Goal: Task Accomplishment & Management: Manage account settings

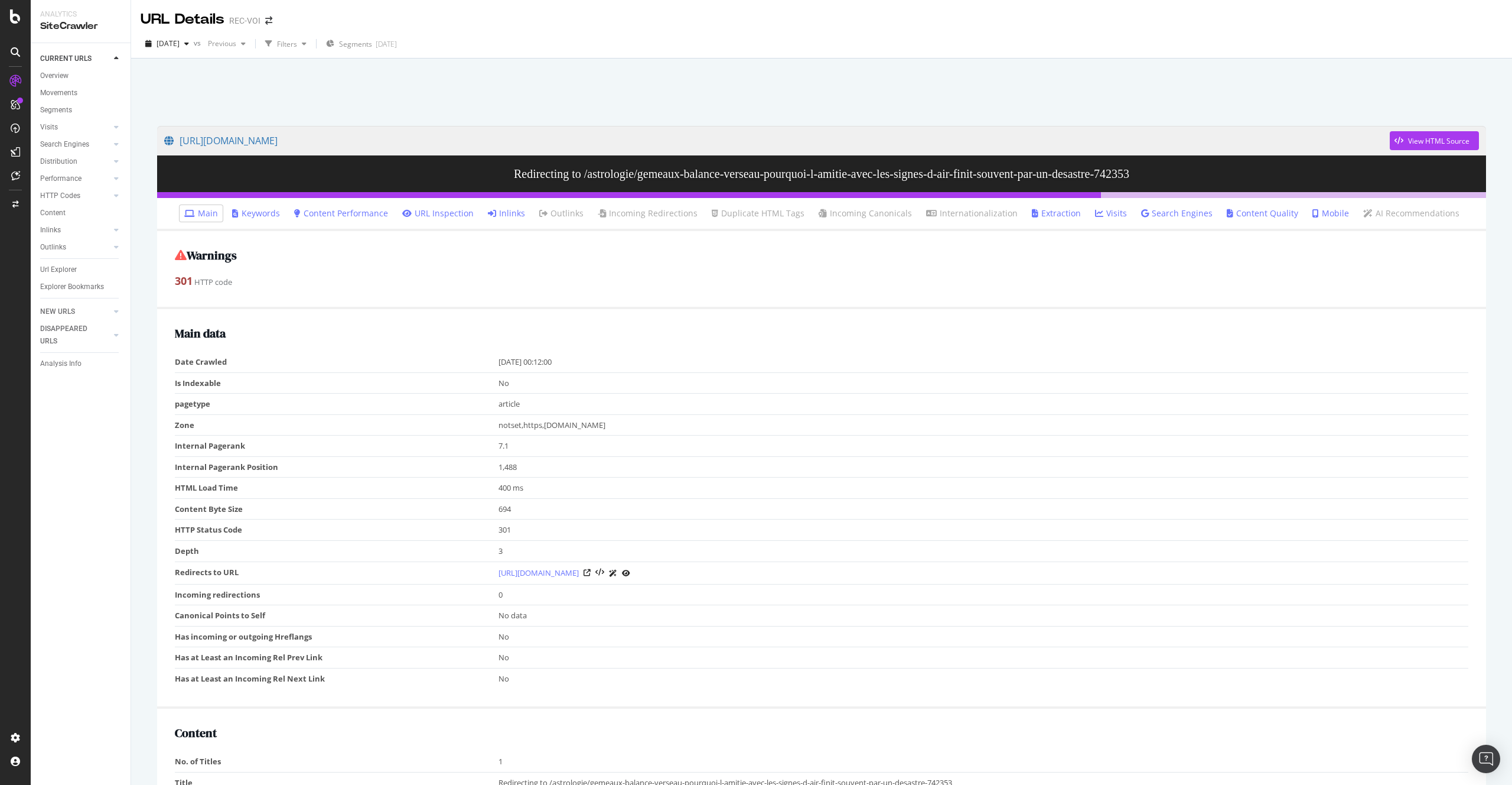
click at [664, 266] on div "Warnings 301 HTTP code" at bounding box center [822, 270] width 1329 height 78
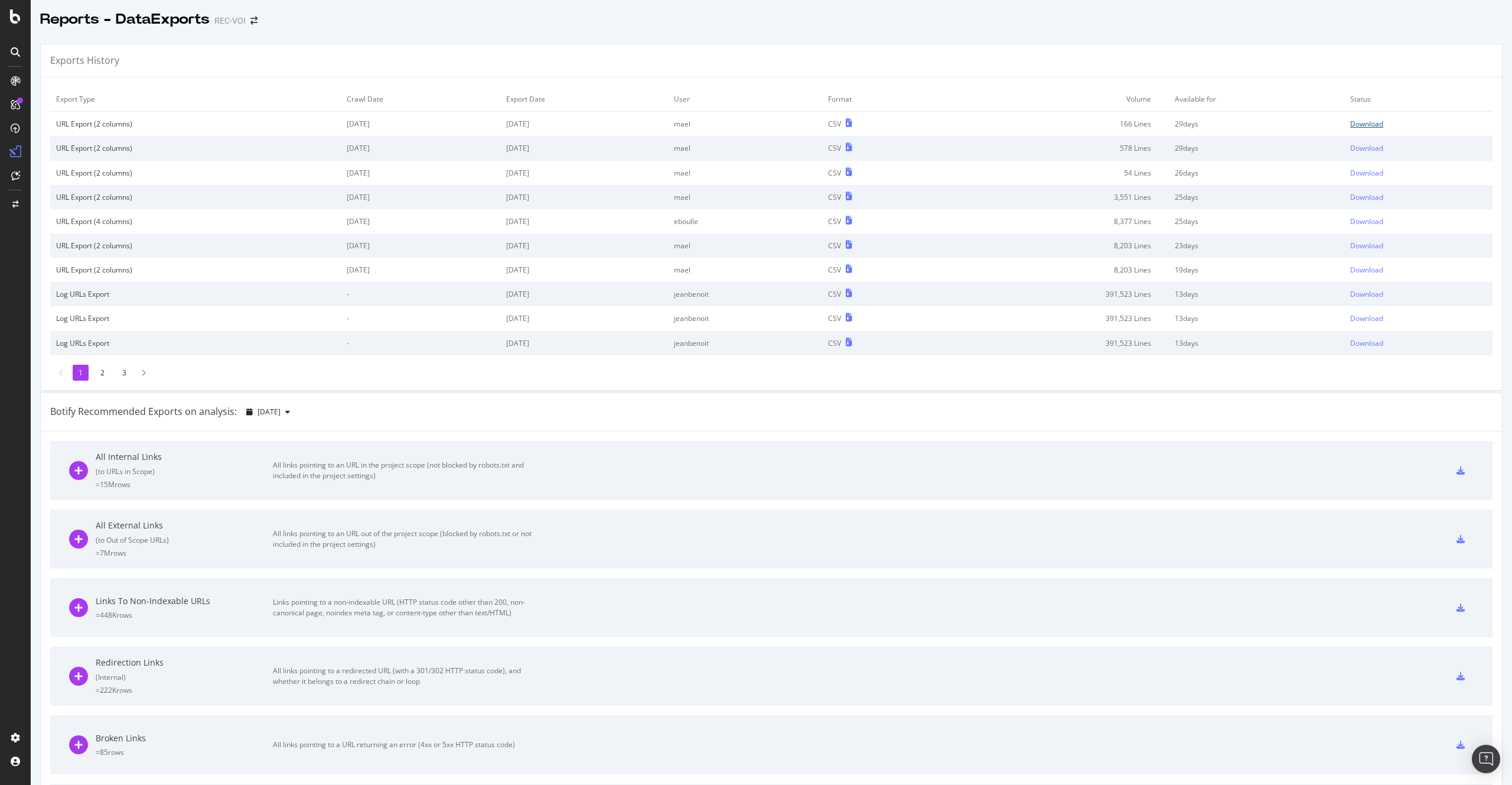
click at [1350, 119] on div "Download" at bounding box center [1366, 124] width 33 height 10
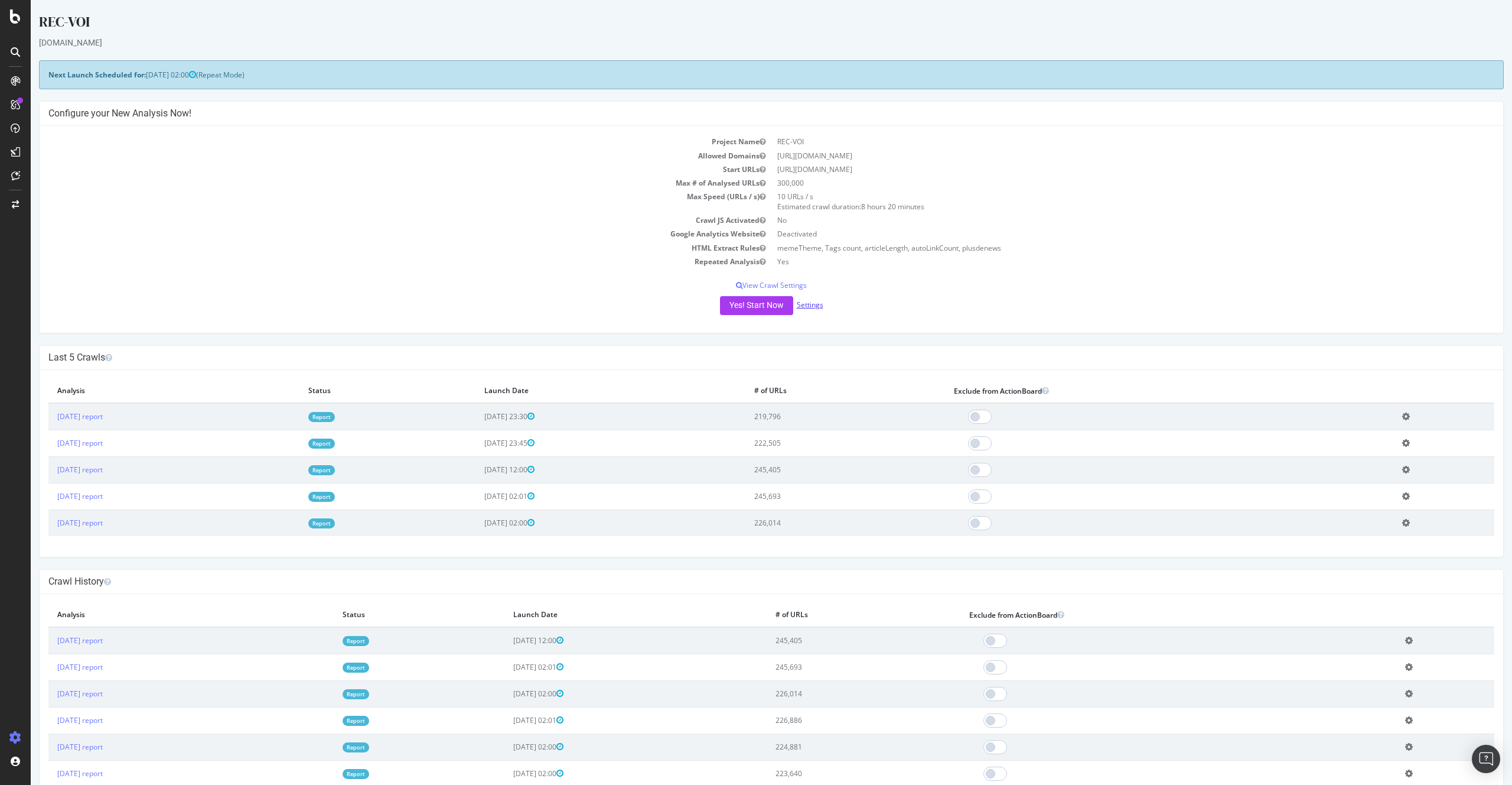
click at [802, 302] on link "Settings" at bounding box center [810, 305] width 27 height 10
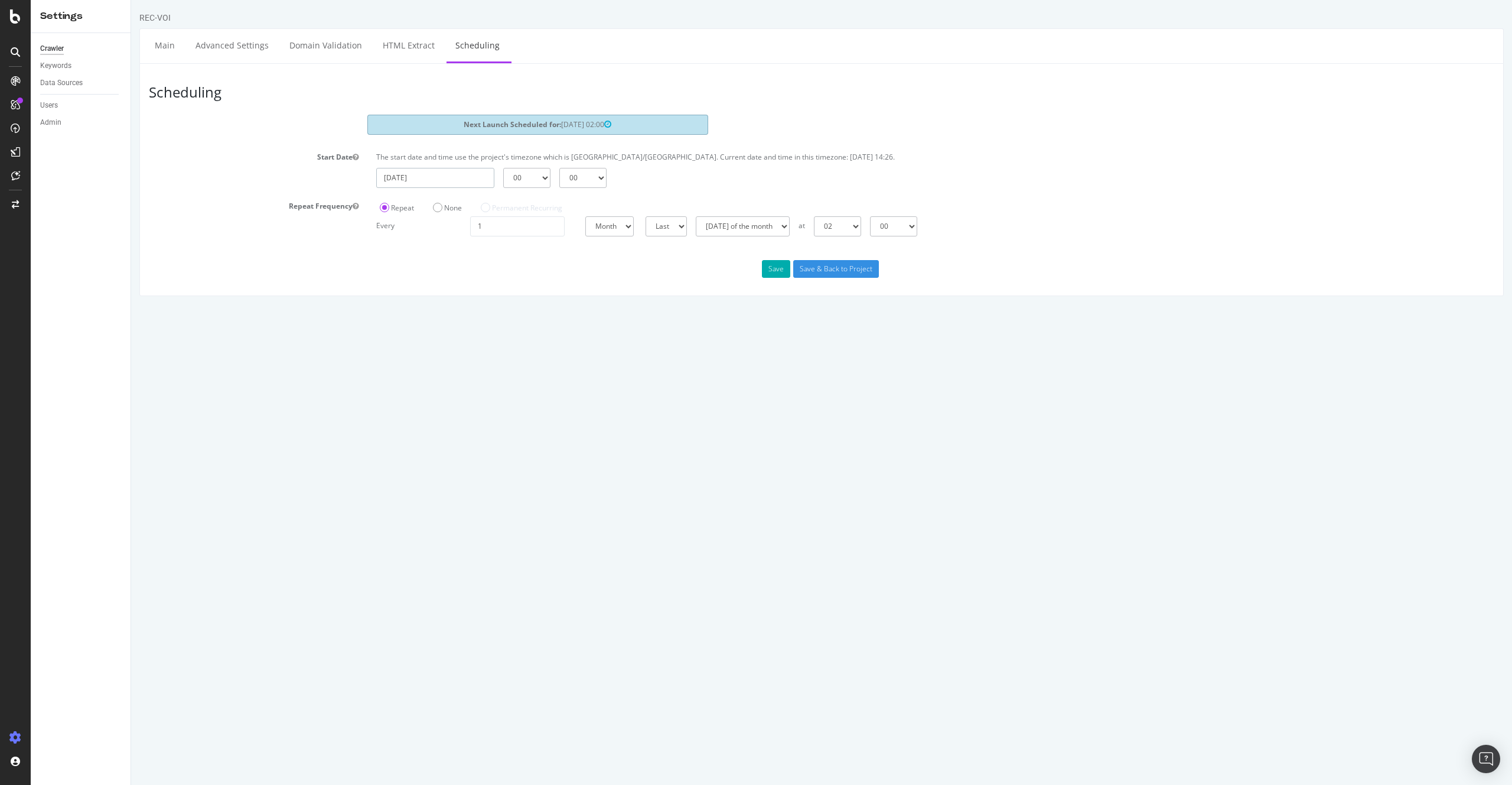
click at [452, 173] on input "[DATE]" at bounding box center [435, 178] width 118 height 20
click at [442, 293] on td "23" at bounding box center [447, 294] width 27 height 18
type input "[DATE]"
click at [540, 175] on select "00 01 02 03 04 05 06 07 08 09 10 11 12 13 14 15 16 17 18 19 20 21 22 23" at bounding box center [527, 178] width 47 height 20
select select "2"
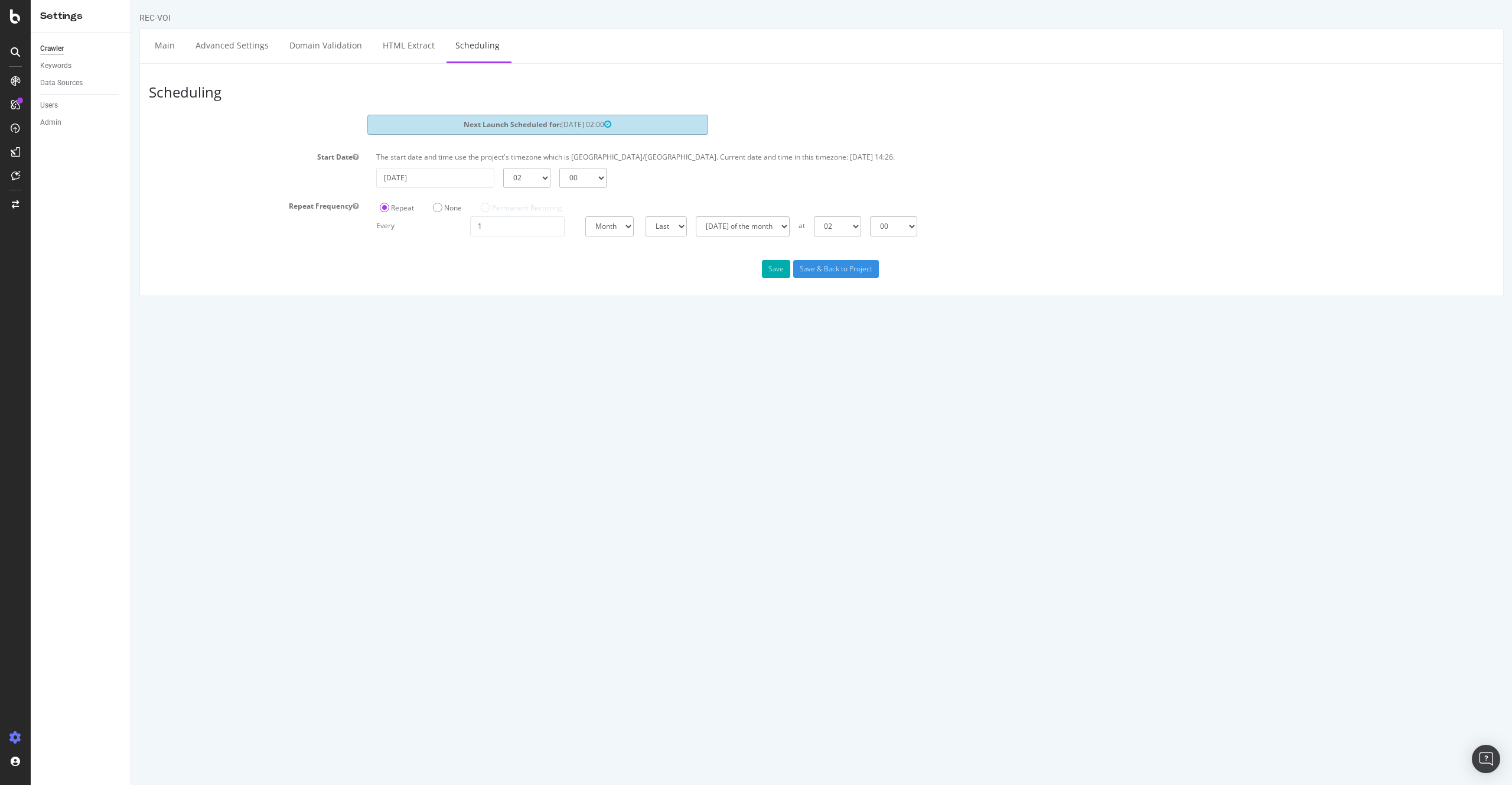
click at [504, 168] on select "00 01 02 03 04 05 06 07 08 09 10 11 12 13 14 15 16 17 18 19 20 21 22 23" at bounding box center [527, 178] width 47 height 20
click at [830, 268] on input "Save & Back to Project" at bounding box center [836, 269] width 85 height 18
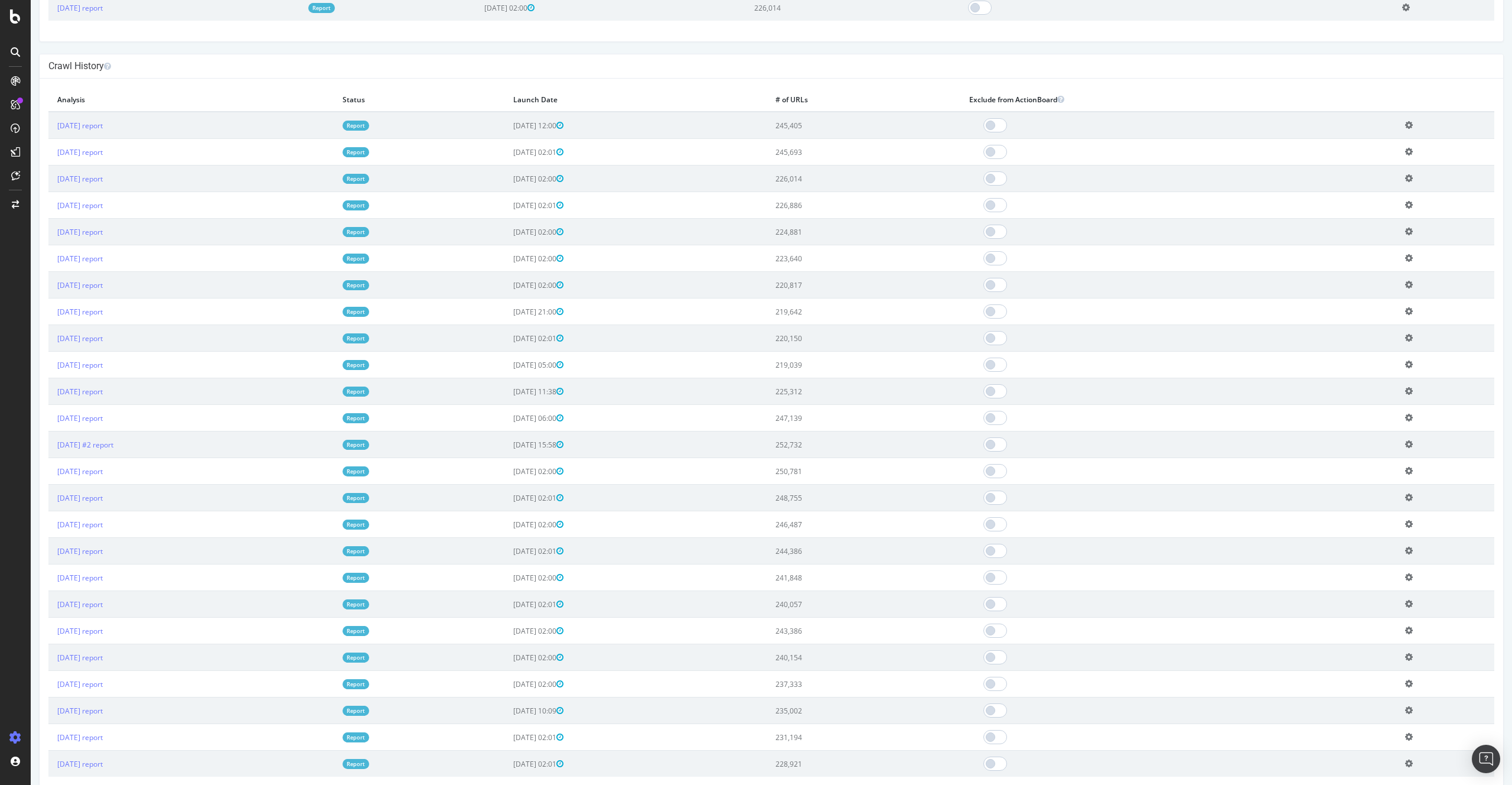
scroll to position [714, 0]
